Goal: Book appointment/travel/reservation

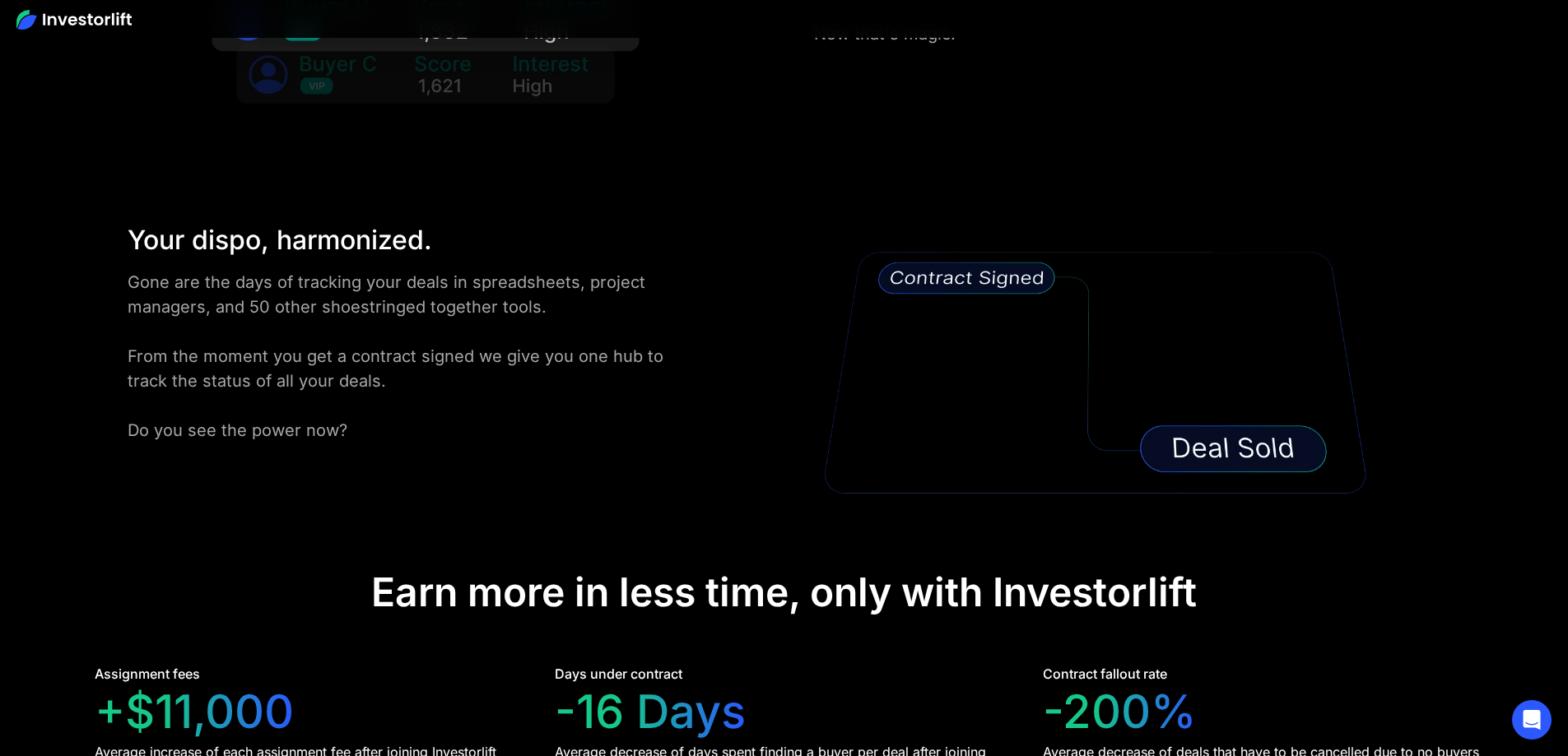
scroll to position [3290, 0]
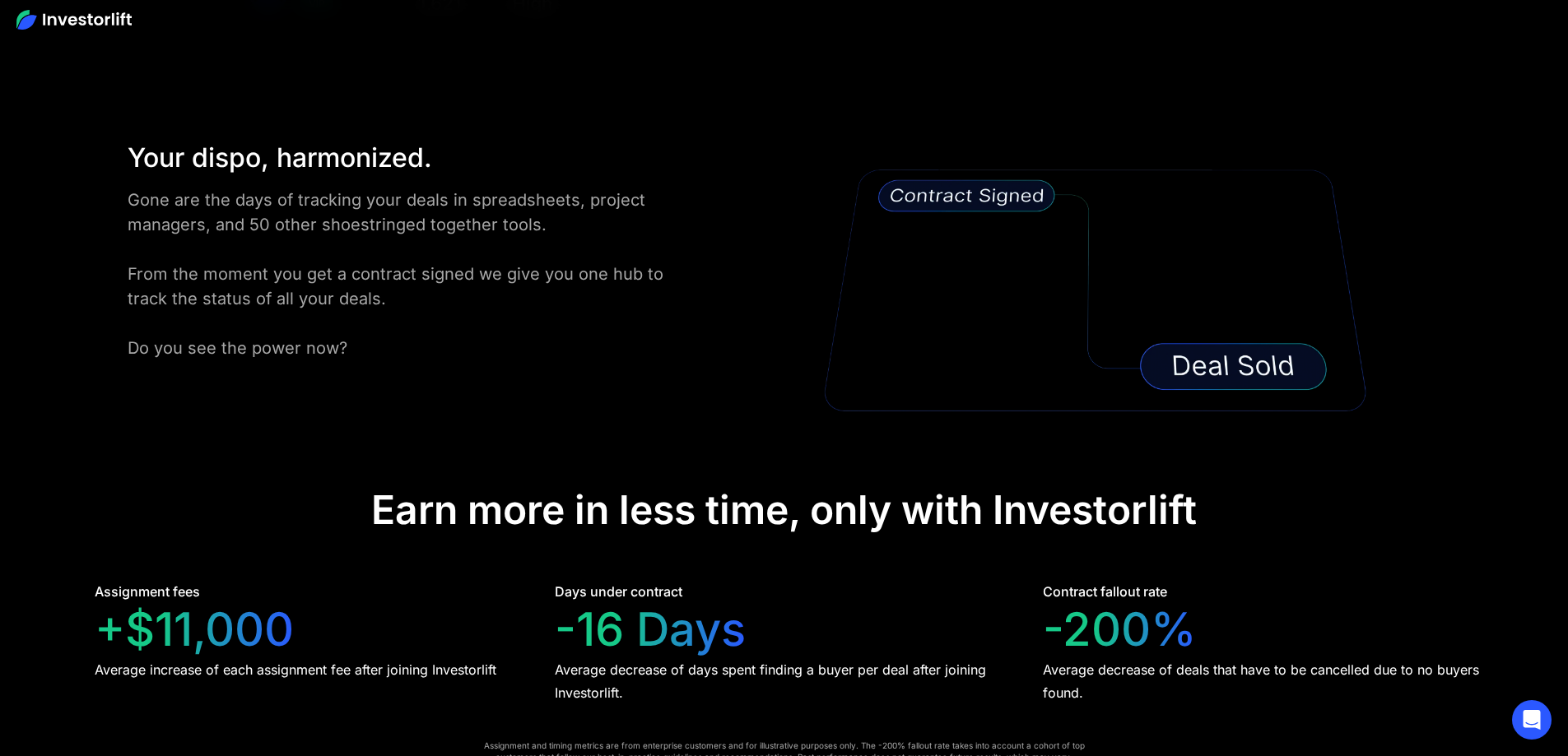
click at [110, 9] on img at bounding box center [74, 19] width 115 height 20
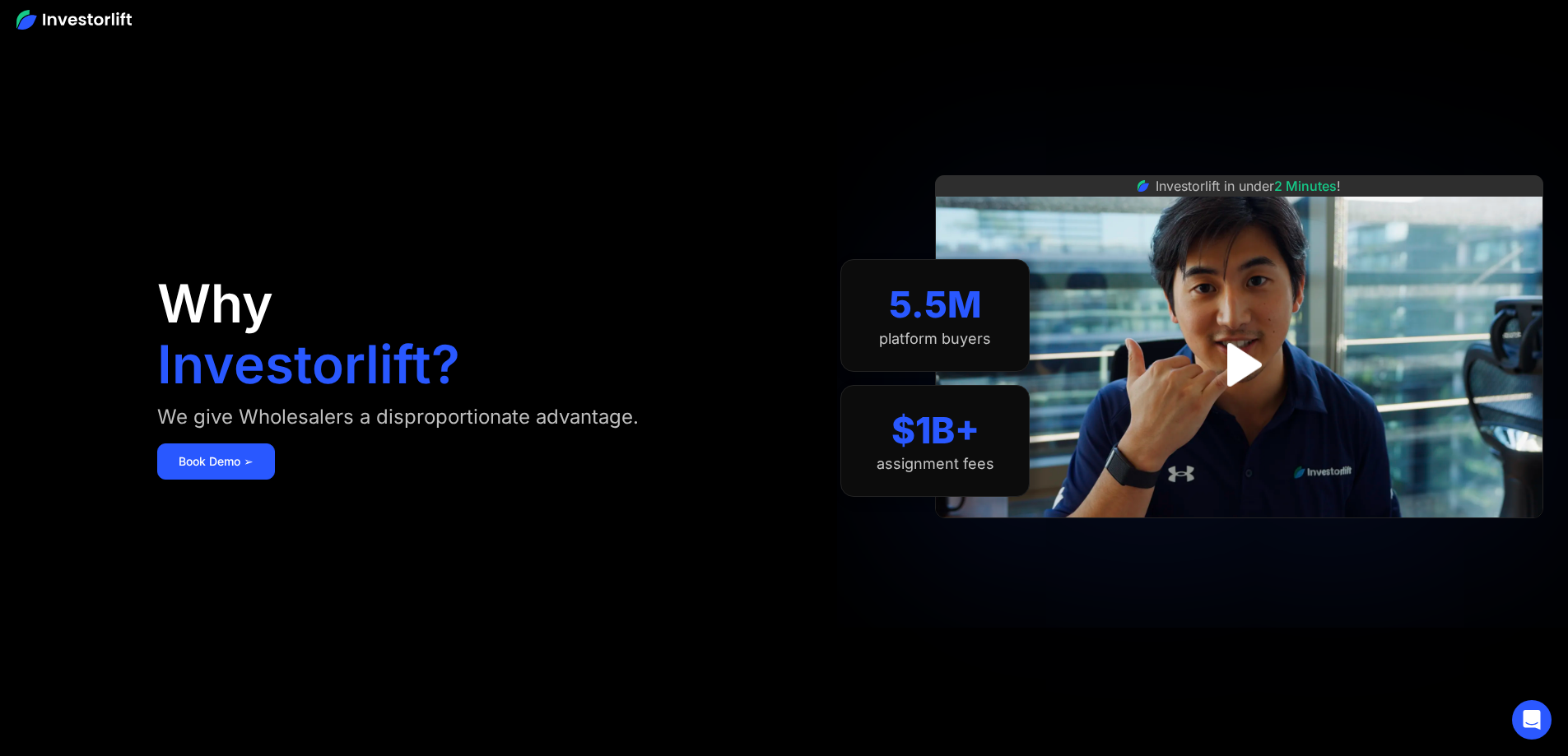
click at [110, 9] on img at bounding box center [74, 19] width 115 height 20
click at [63, 9] on link at bounding box center [74, 19] width 115 height 21
click at [64, 20] on img at bounding box center [74, 19] width 115 height 20
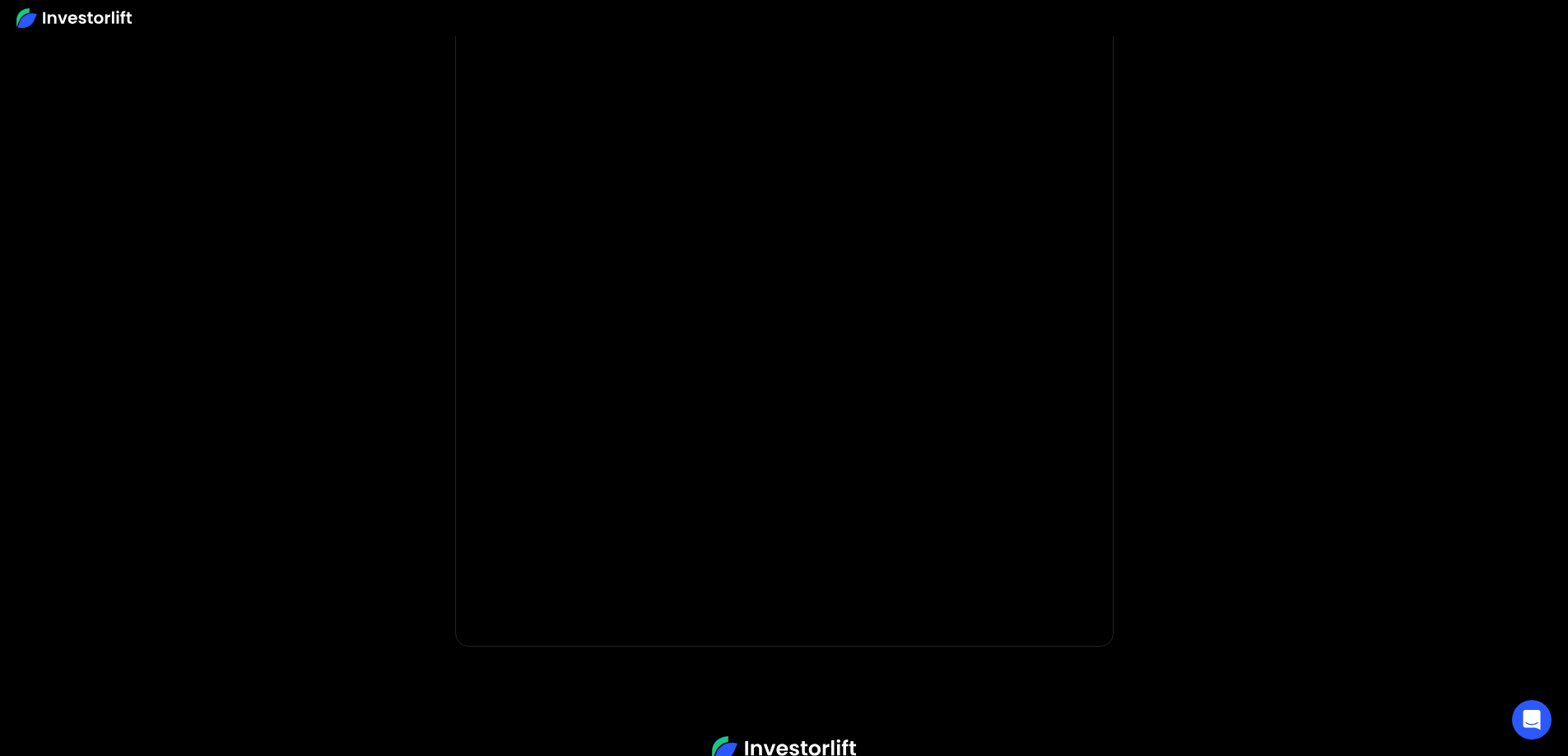
scroll to position [229, 0]
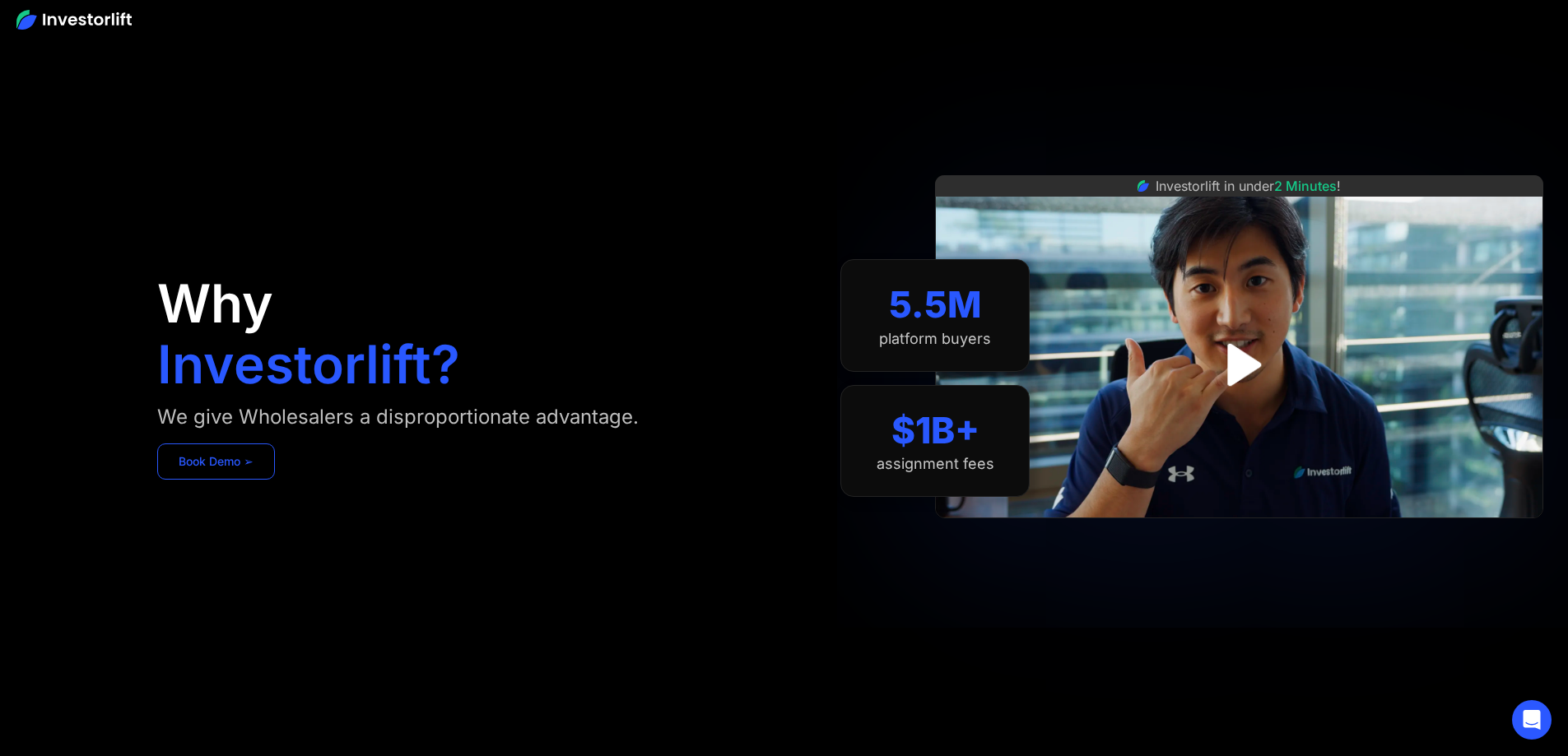
click at [275, 479] on link "Book Demo ➢" at bounding box center [216, 461] width 118 height 36
